Goal: Find specific page/section: Find specific page/section

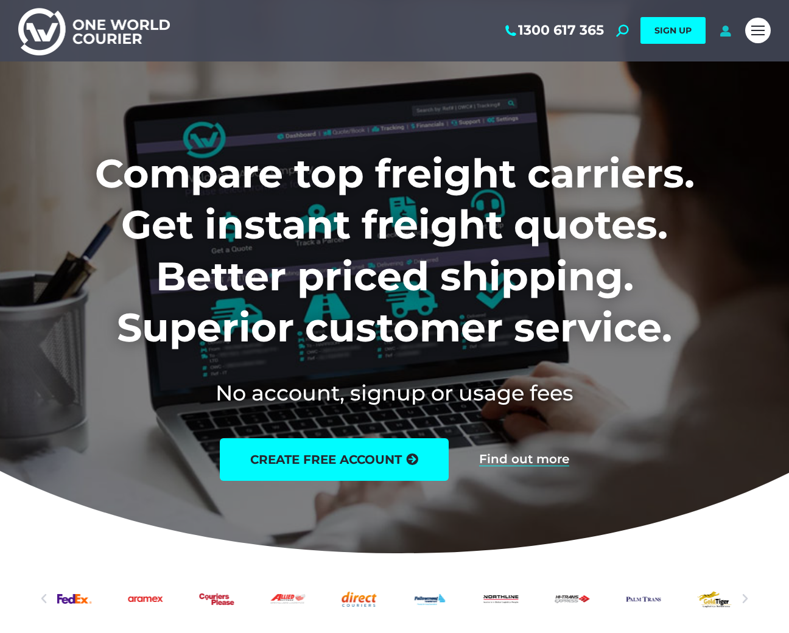
click at [724, 32] on icon at bounding box center [725, 30] width 15 height 12
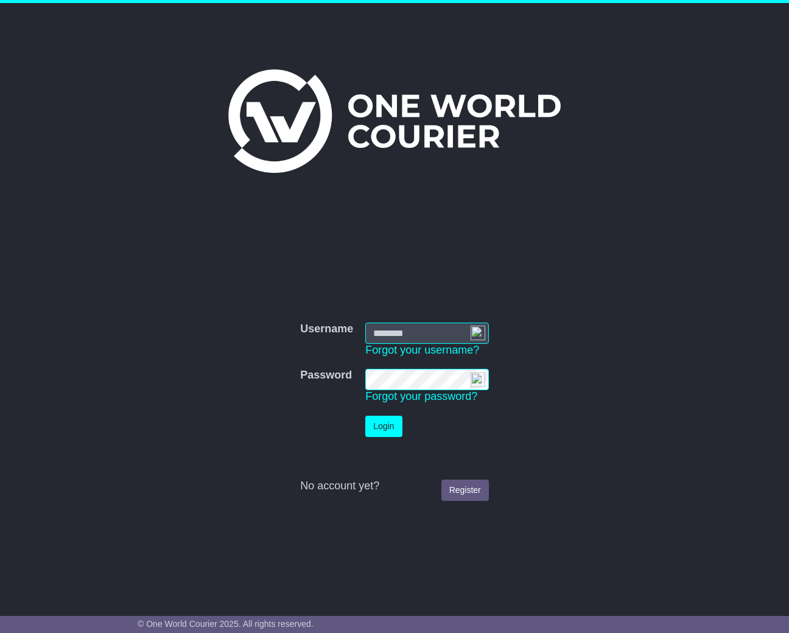
type input "**********"
click at [384, 428] on button "Login" at bounding box center [383, 426] width 37 height 21
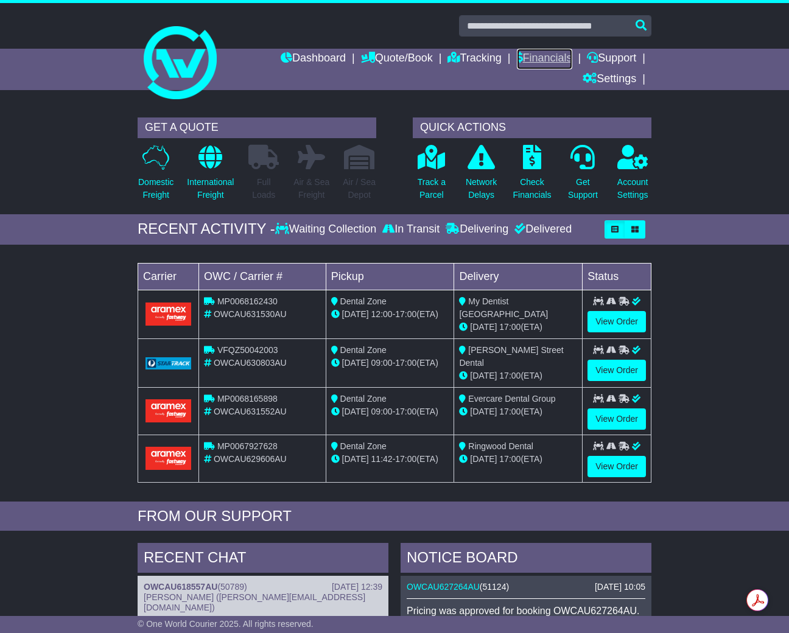
click at [543, 62] on link "Financials" at bounding box center [544, 59] width 55 height 21
